Goal: Task Accomplishment & Management: Use online tool/utility

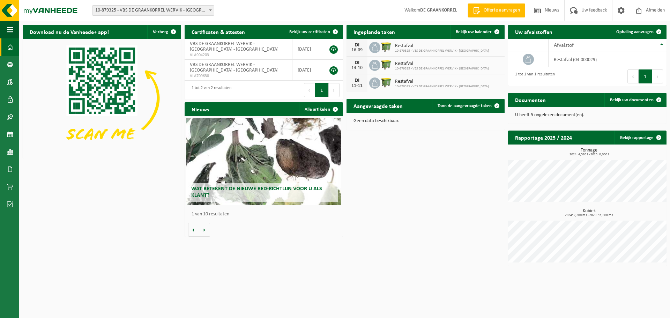
click at [211, 11] on b at bounding box center [210, 10] width 3 height 2
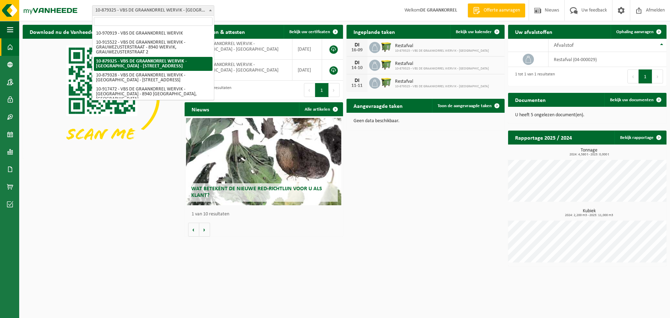
scroll to position [130, 0]
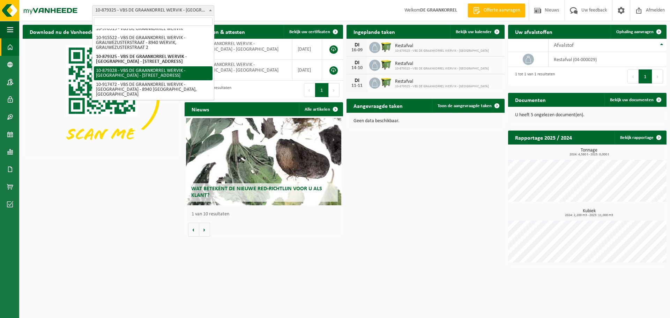
select select "108862"
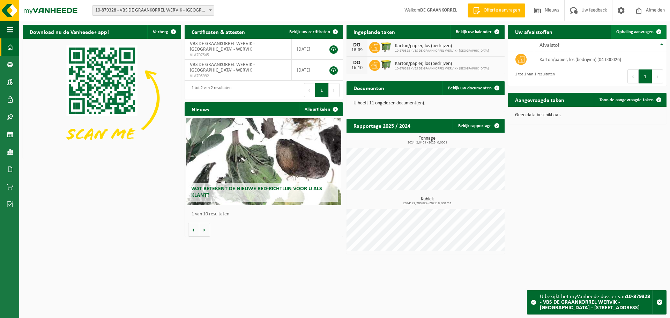
click at [632, 31] on span "Ophaling aanvragen" at bounding box center [635, 32] width 37 height 5
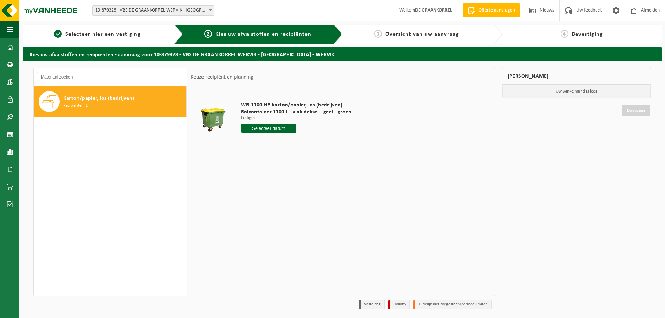
click at [270, 129] on input "text" at bounding box center [269, 128] width 56 height 9
click at [297, 191] on div "28 29 30 31 1 2 3 4 5 6 7 8 9 10 11 12 13 14 15 16 17 18 19 20 21 22 23 24 25 2…" at bounding box center [284, 190] width 86 height 56
click at [284, 214] on div "28" at bounding box center [284, 212] width 12 height 11
type input "Van 2025-08-28"
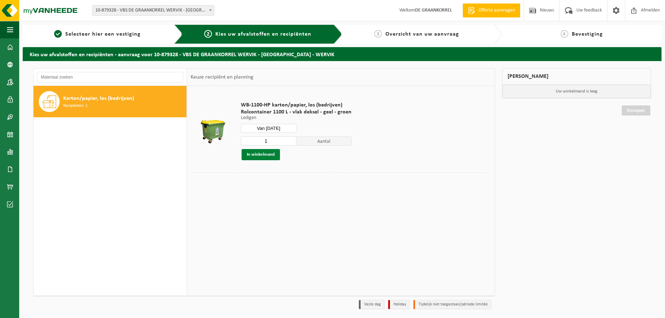
click at [266, 154] on button "In winkelmand" at bounding box center [261, 154] width 38 height 11
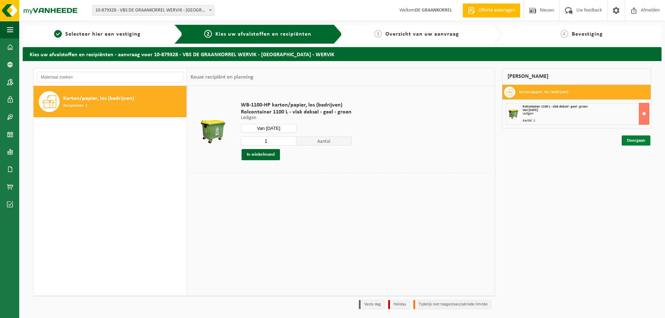
click at [636, 140] on link "Doorgaan" at bounding box center [636, 140] width 29 height 10
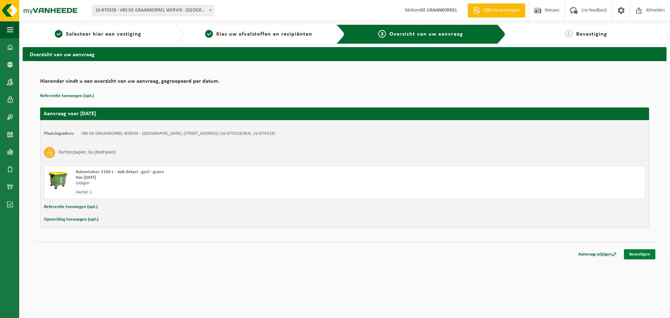
click at [628, 255] on link "Bevestigen" at bounding box center [639, 254] width 31 height 10
